Goal: Information Seeking & Learning: Learn about a topic

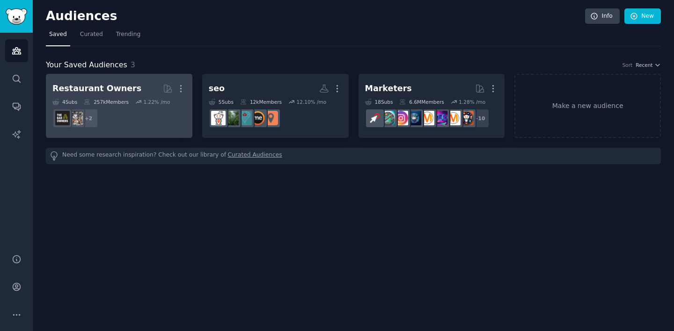
click at [134, 87] on h2 "Restaurant Owners More" at bounding box center [118, 88] width 133 height 16
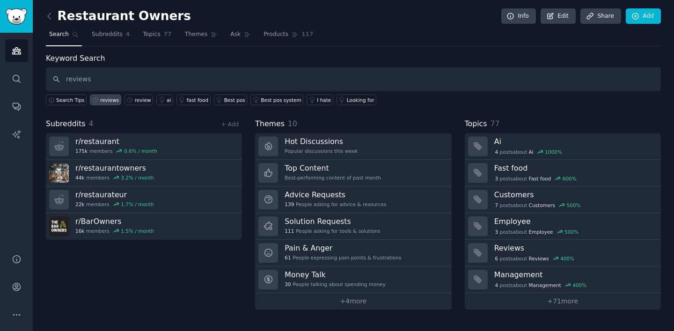
type input "reviews"
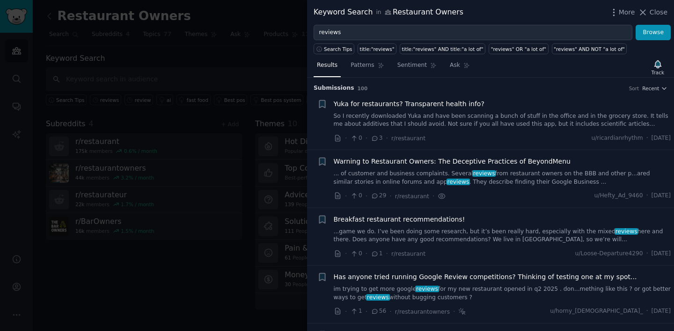
click at [241, 91] on div at bounding box center [337, 165] width 674 height 331
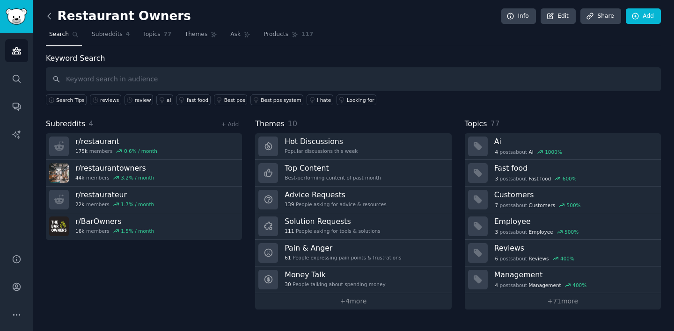
click at [47, 15] on icon at bounding box center [49, 16] width 10 height 10
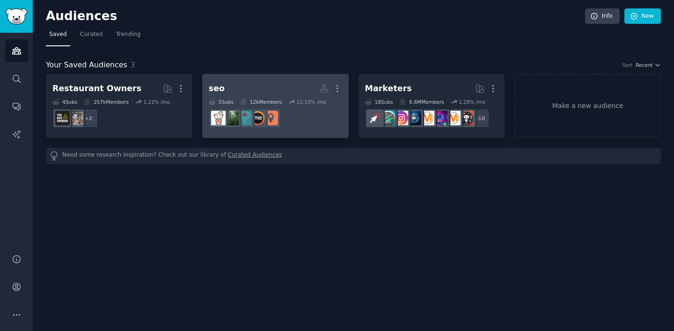
click at [258, 88] on h2 "seo More" at bounding box center [275, 88] width 133 height 16
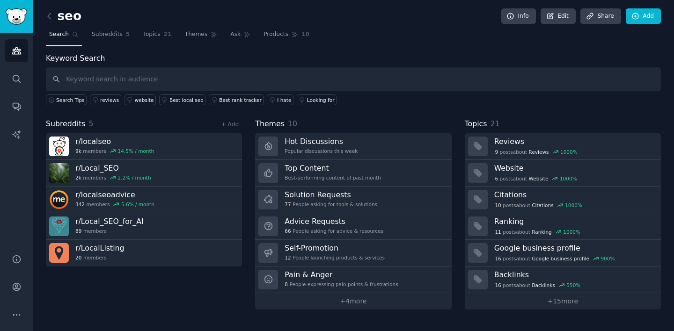
click at [319, 75] on input "text" at bounding box center [353, 79] width 615 height 24
type input "reviews"
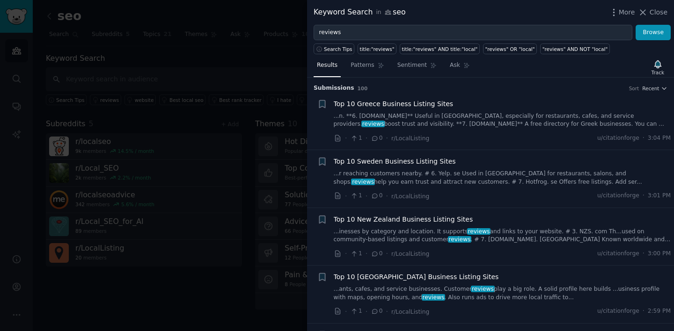
click at [178, 66] on div at bounding box center [337, 165] width 674 height 331
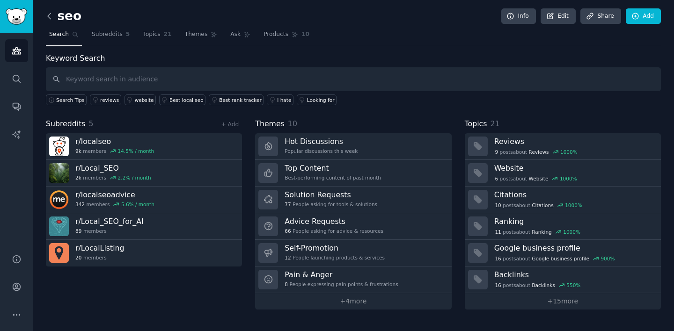
click at [49, 14] on icon at bounding box center [49, 16] width 10 height 10
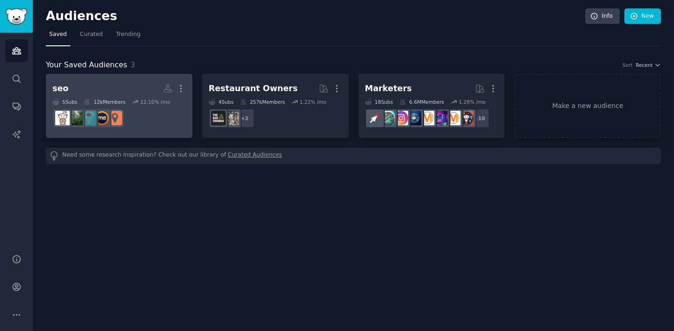
click at [122, 96] on h2 "seo More" at bounding box center [118, 88] width 133 height 16
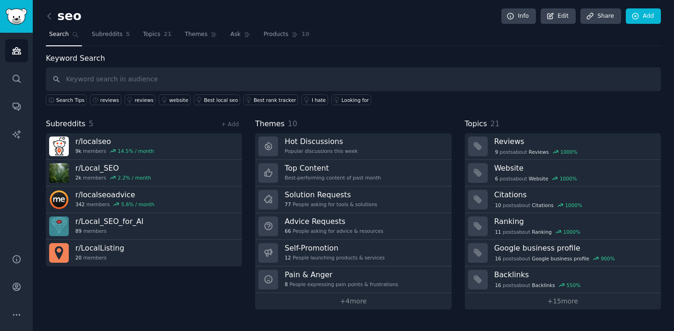
click at [199, 81] on input "text" at bounding box center [353, 79] width 615 height 24
type input "whats"
click at [50, 15] on icon at bounding box center [49, 16] width 10 height 10
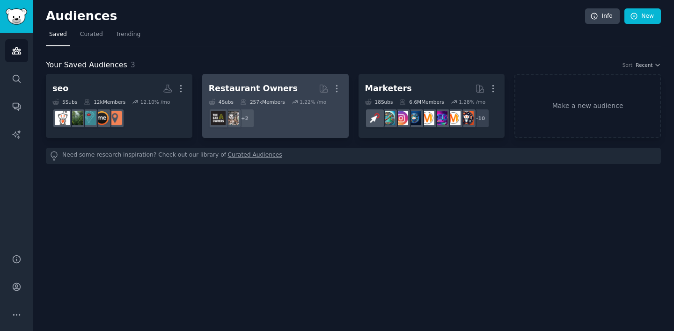
click at [241, 79] on link "Restaurant Owners More 4 Sub s 257k Members 1.22 % /mo + 2" at bounding box center [275, 106] width 146 height 64
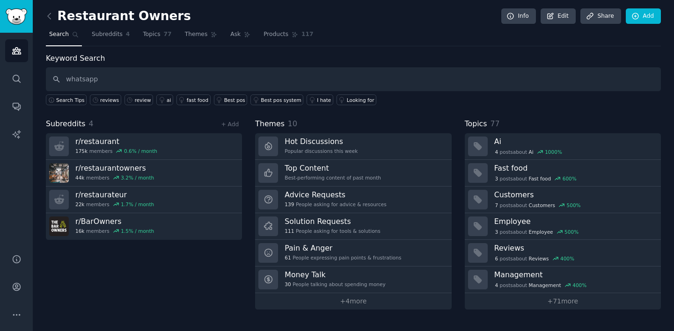
type input "whatsapp"
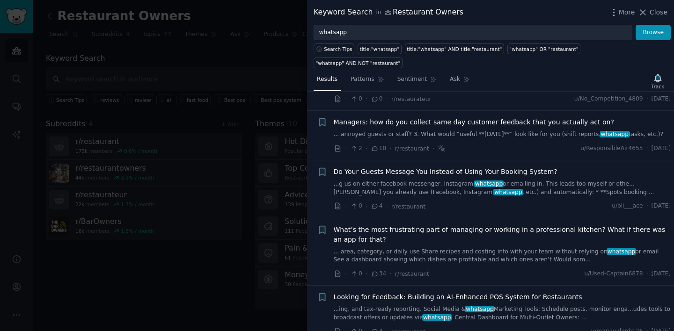
scroll to position [54, 0]
click at [497, 166] on span "Do Your Guests Message You Instead of Using Your Booking System?" at bounding box center [446, 171] width 224 height 10
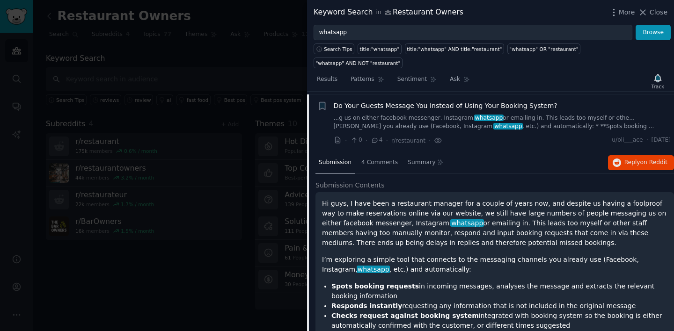
scroll to position [122, 0]
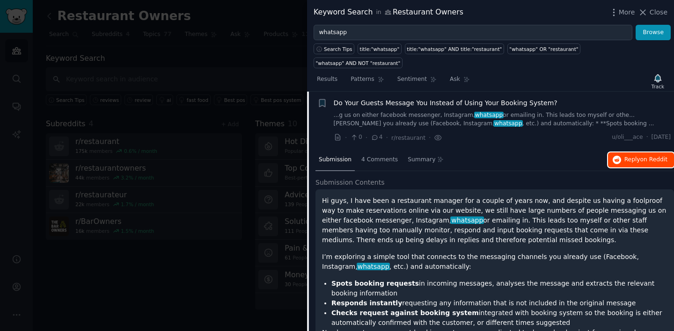
click at [621, 153] on button "Reply on Reddit" at bounding box center [641, 160] width 66 height 15
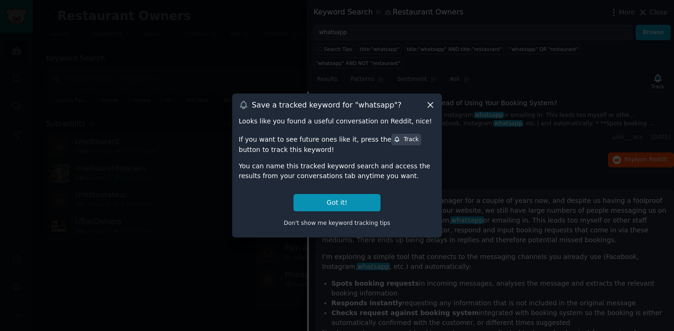
click at [430, 101] on icon at bounding box center [430, 105] width 10 height 10
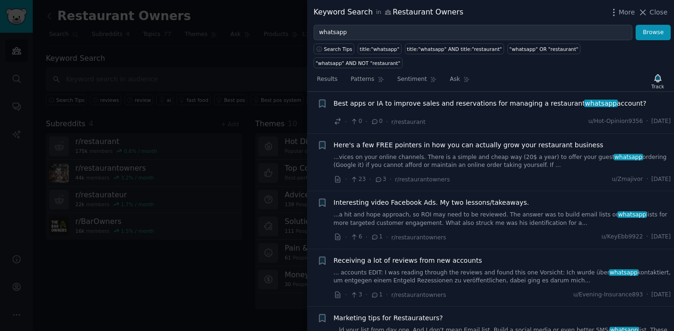
scroll to position [768, 0]
